Goal: Task Accomplishment & Management: Use online tool/utility

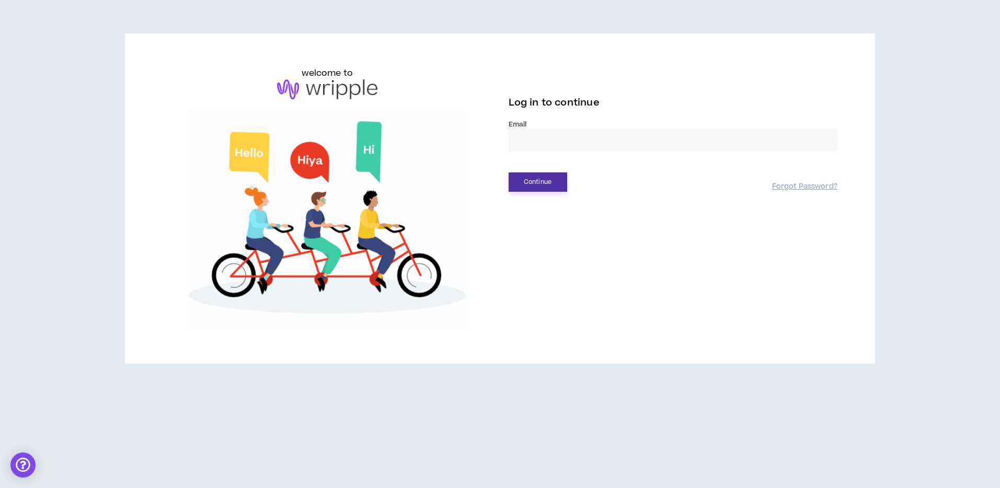
type input "**********"
click at [523, 181] on button "Continue" at bounding box center [538, 182] width 59 height 19
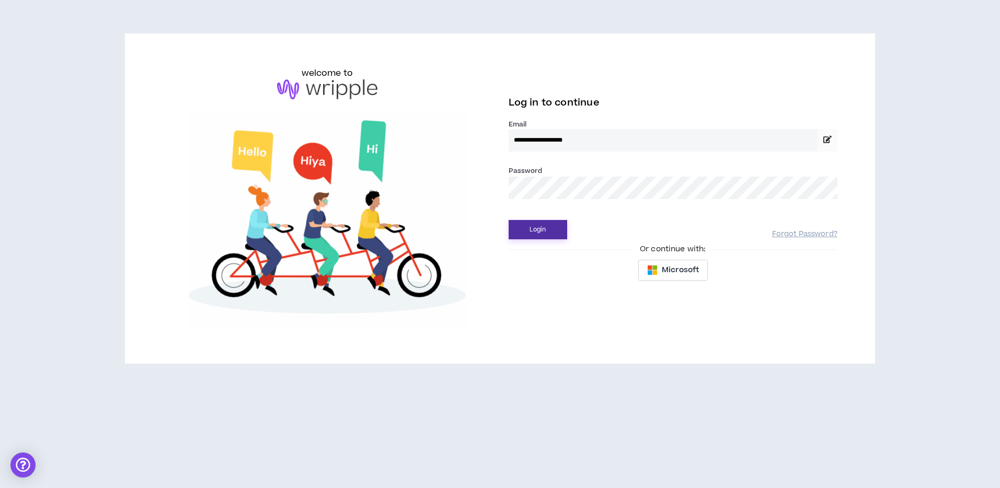
click at [532, 226] on button "Login" at bounding box center [538, 229] width 59 height 19
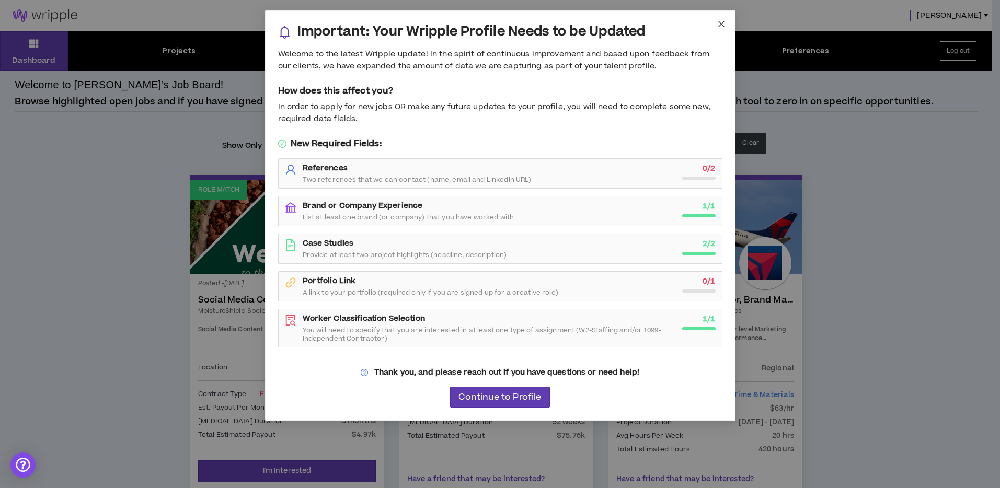
click at [721, 25] on icon "close" at bounding box center [721, 24] width 8 height 8
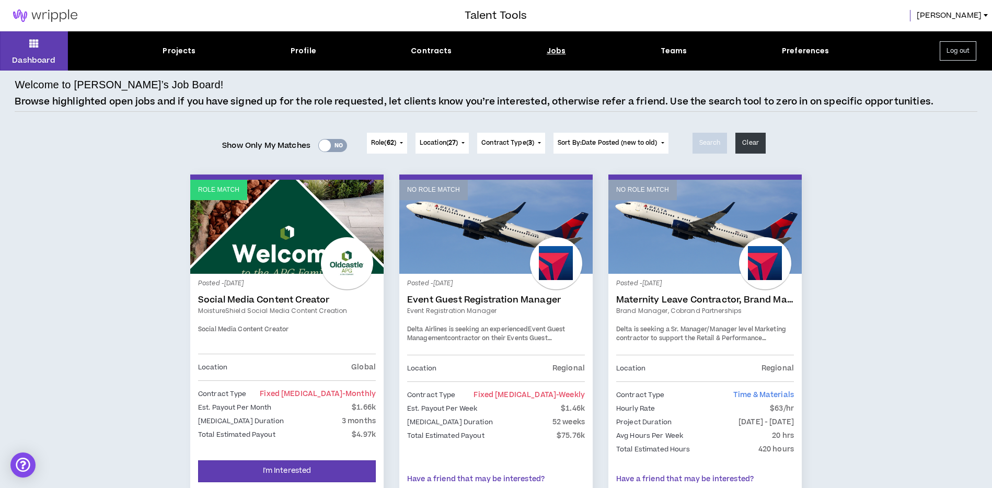
click at [547, 45] on div "Jobs" at bounding box center [556, 50] width 19 height 11
click at [555, 50] on div "Jobs" at bounding box center [556, 50] width 19 height 11
click at [553, 54] on div "Jobs" at bounding box center [556, 50] width 19 height 11
click at [553, 48] on div "Jobs" at bounding box center [556, 50] width 19 height 11
click at [558, 51] on div "Jobs" at bounding box center [556, 50] width 19 height 11
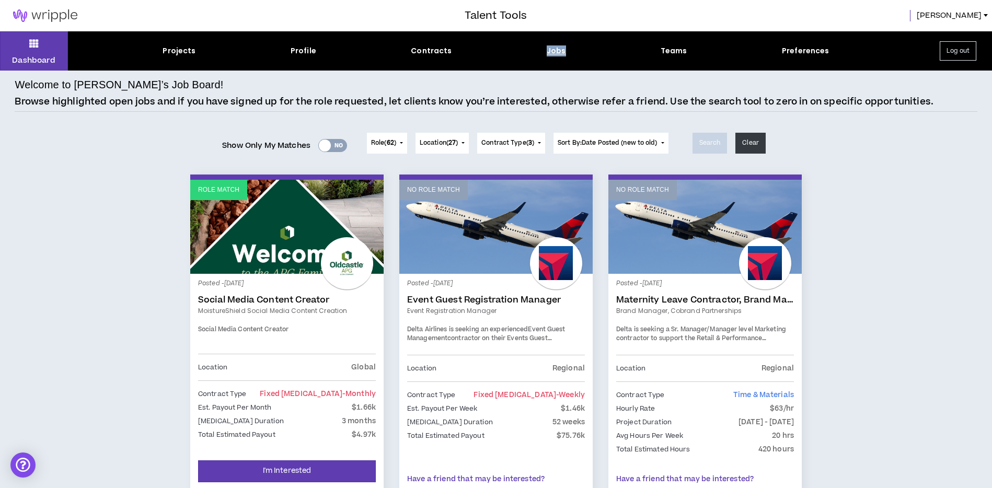
click at [558, 51] on div "Jobs" at bounding box center [556, 50] width 19 height 11
click at [560, 51] on div "Jobs" at bounding box center [556, 50] width 19 height 11
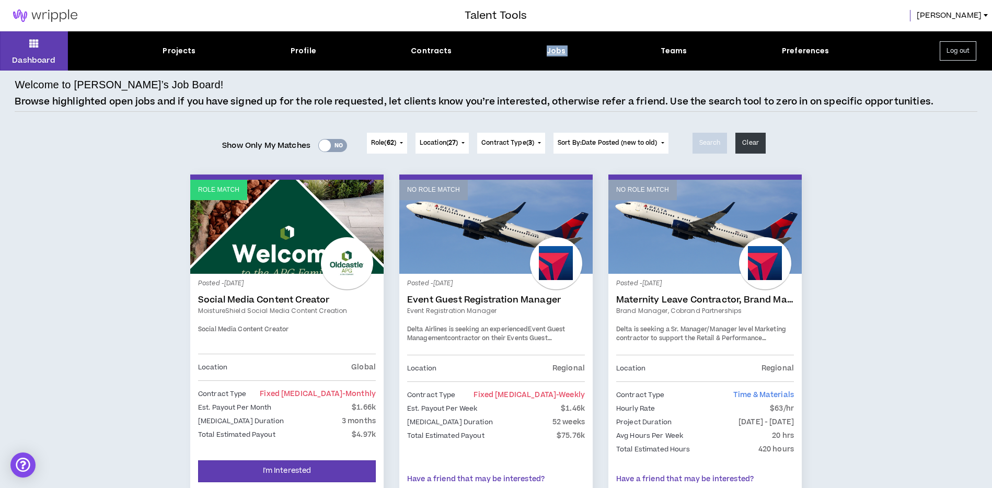
click at [331, 142] on div "Yes No" at bounding box center [332, 145] width 29 height 13
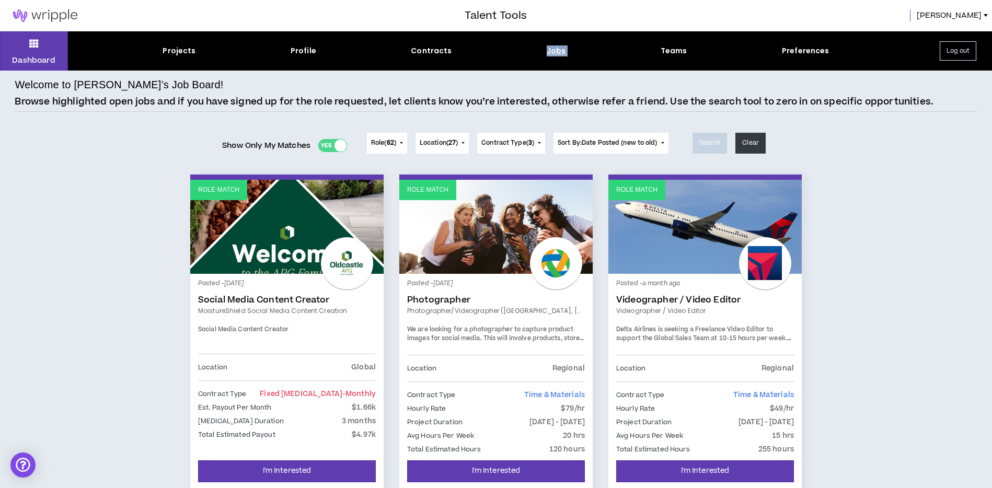
click at [731, 306] on link "Videographer / Video Editor" at bounding box center [705, 310] width 178 height 9
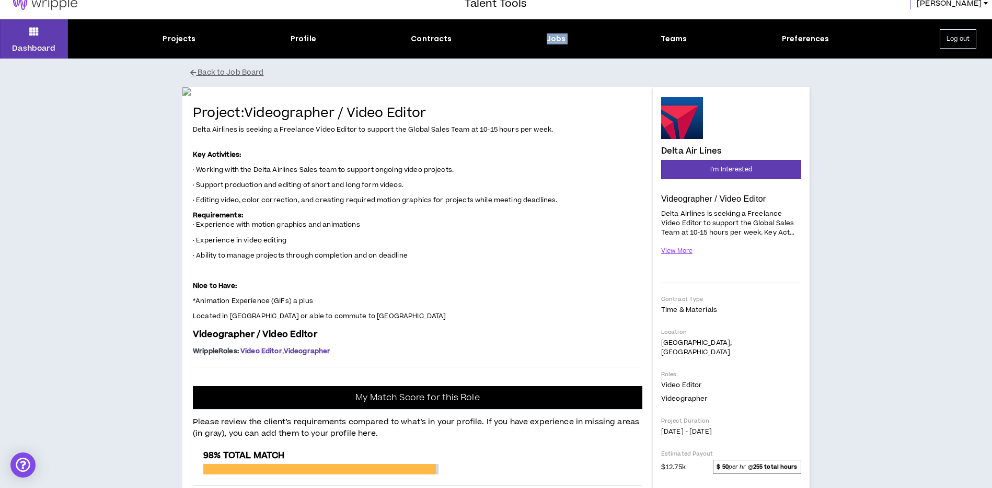
scroll to position [12, 0]
click at [681, 256] on button "View More" at bounding box center [677, 251] width 32 height 18
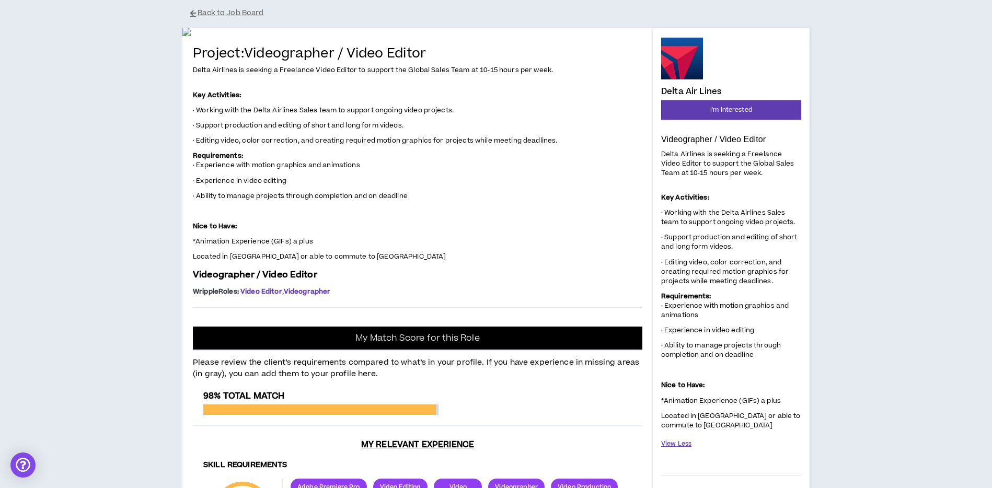
scroll to position [0, 0]
